Goal: Task Accomplishment & Management: Manage account settings

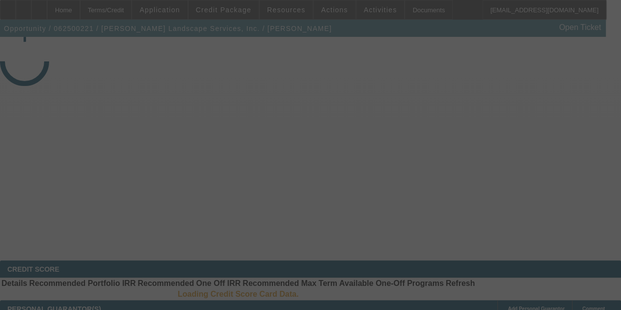
select select "4"
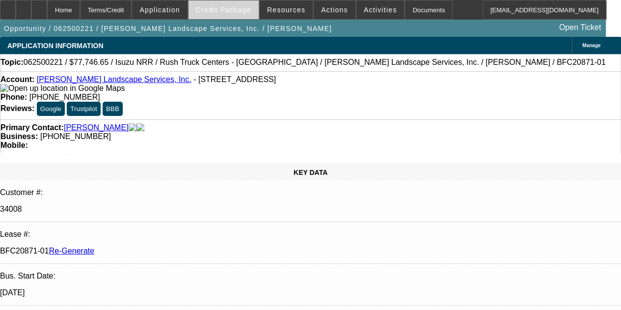
select select "0"
select select "3"
select select "0"
select select "6"
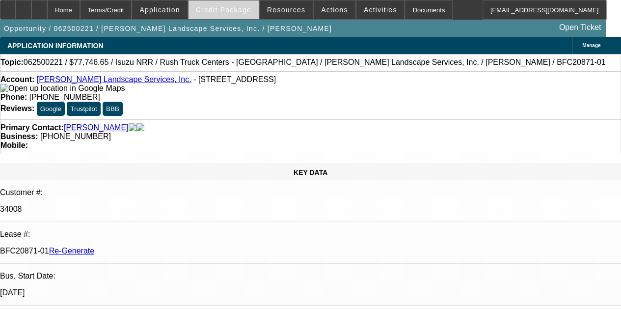
click at [233, 8] on span "Credit Package" at bounding box center [223, 10] width 55 height 8
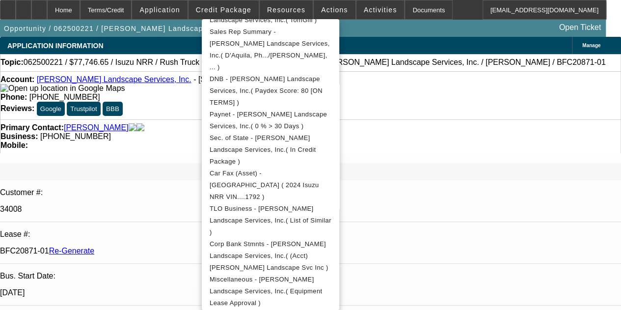
scroll to position [294, 0]
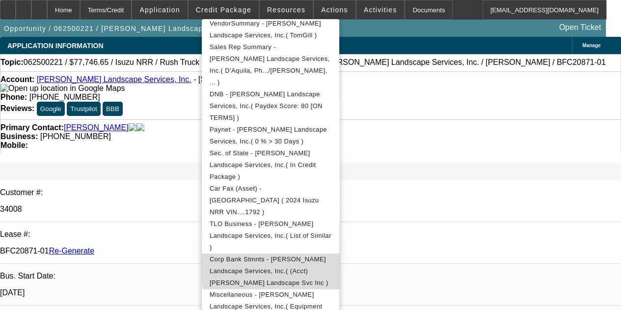
click at [329, 255] on span "Corp Bank Stmnts - [PERSON_NAME] Landscape Services, Inc.( (Acct) [PERSON_NAME]…" at bounding box center [269, 270] width 119 height 31
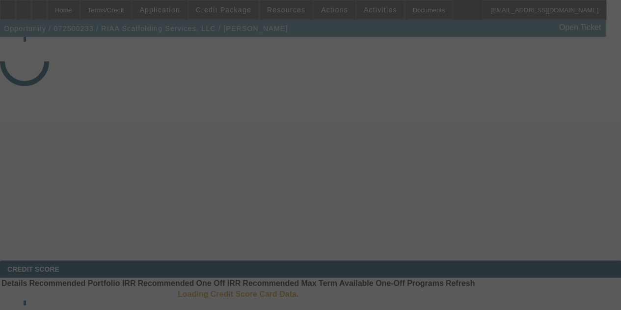
select select "4"
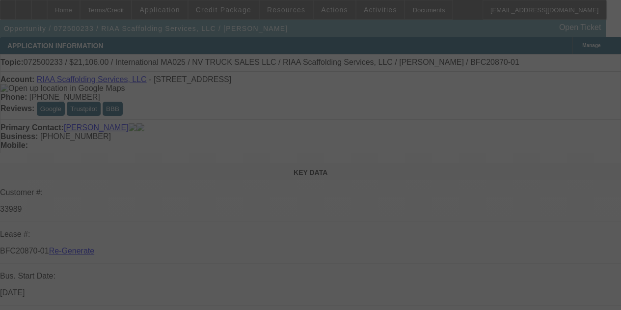
select select "0"
select select "0.1"
select select "5"
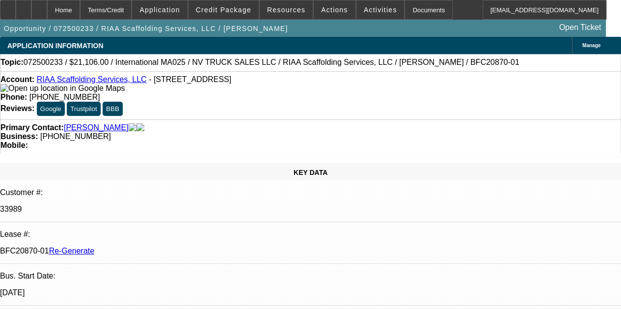
click at [364, 11] on span "Activities" at bounding box center [380, 10] width 33 height 8
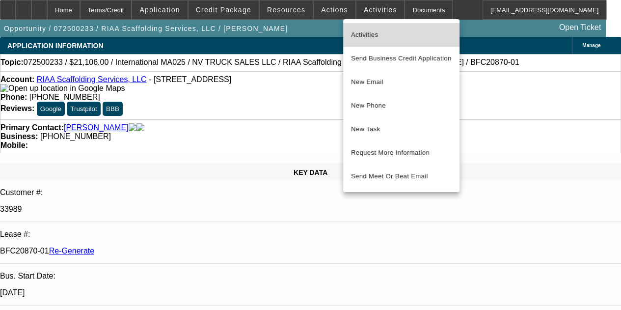
click at [363, 32] on span "Activities" at bounding box center [401, 35] width 101 height 12
